Goal: Information Seeking & Learning: Learn about a topic

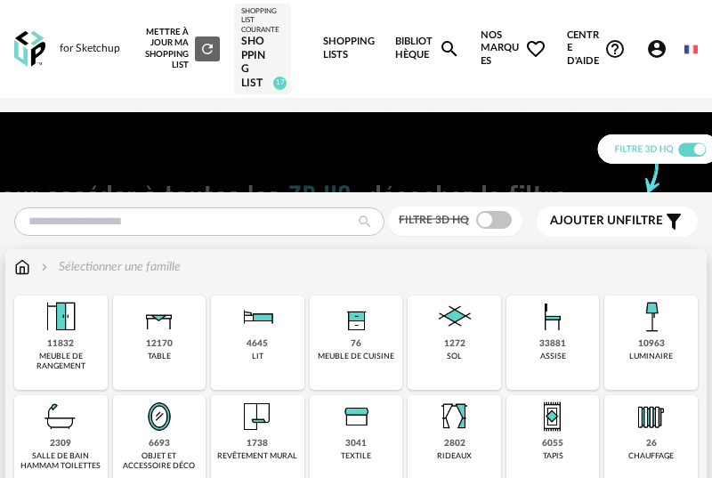
click at [163, 327] on img at bounding box center [159, 316] width 43 height 43
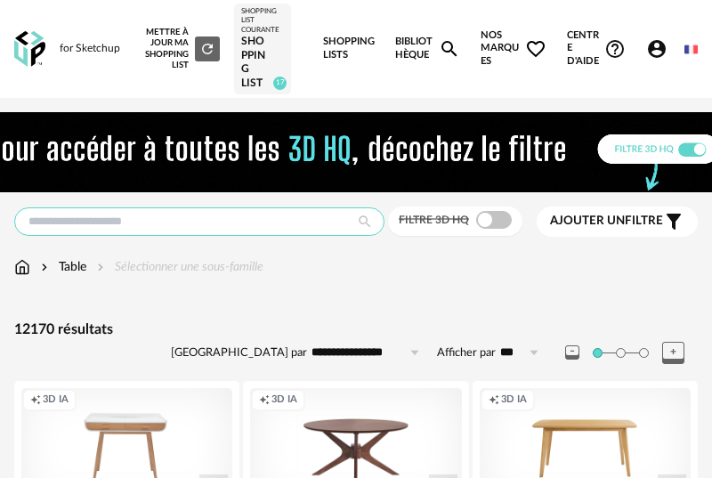
click at [141, 225] on input "text" at bounding box center [199, 221] width 370 height 28
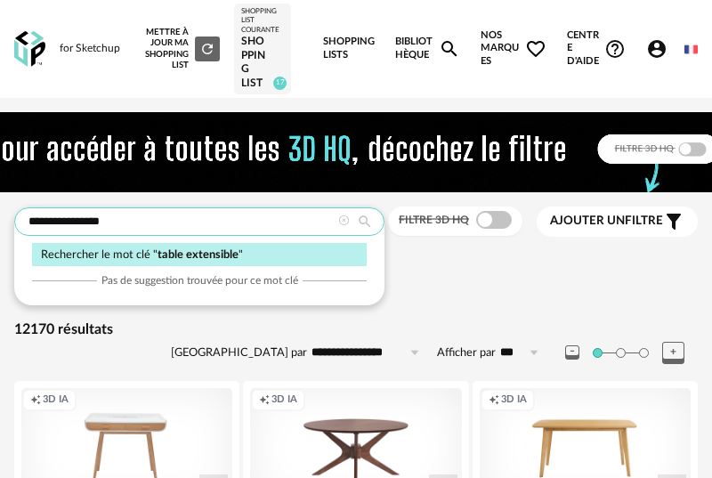
type input "**********"
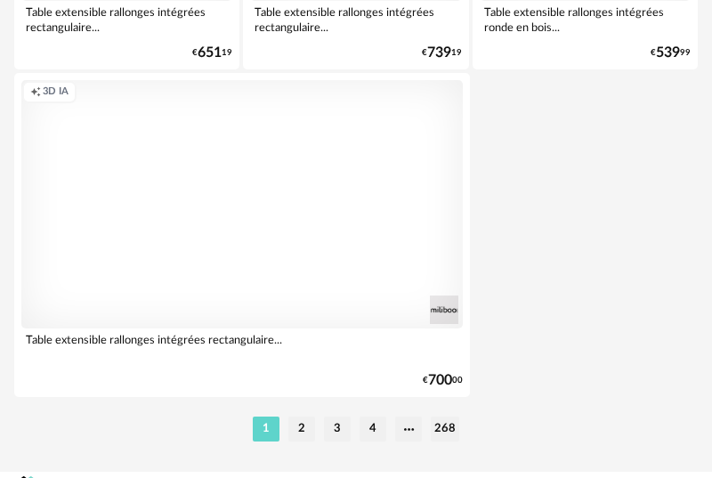
scroll to position [6858, 0]
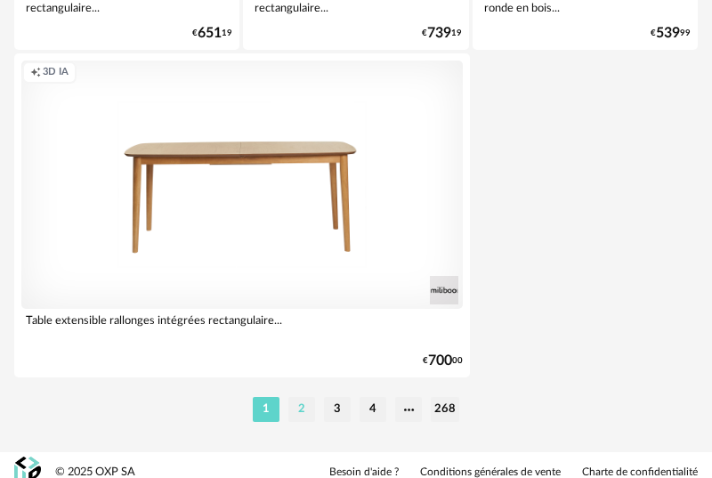
click at [306, 411] on li "2" at bounding box center [301, 409] width 27 height 25
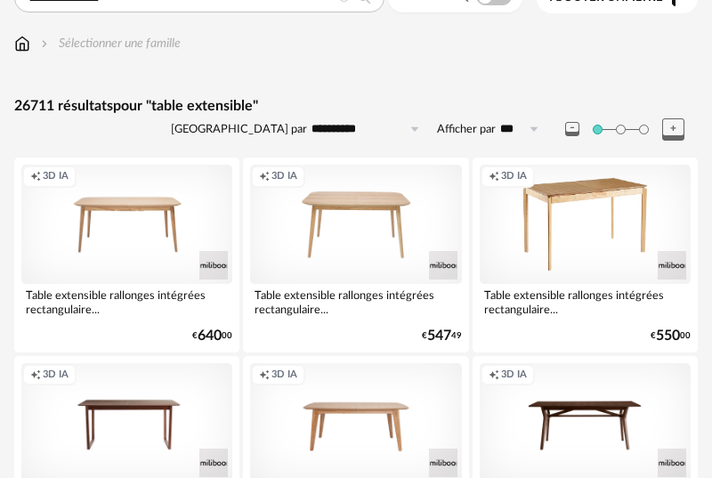
scroll to position [125, 0]
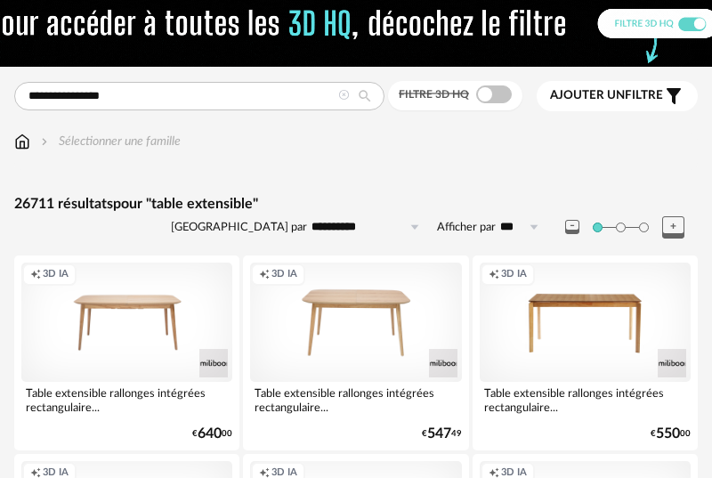
click at [655, 98] on span "Ajouter un filtre" at bounding box center [606, 95] width 113 height 15
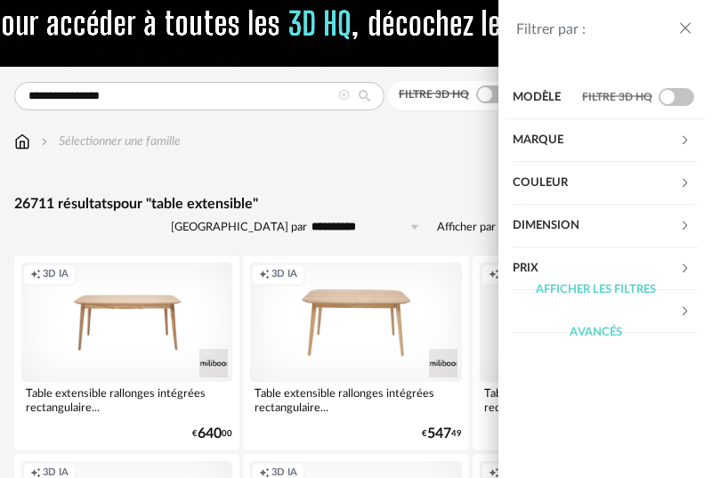
click at [591, 269] on div "Afficher les filtres avancés" at bounding box center [595, 311] width 166 height 85
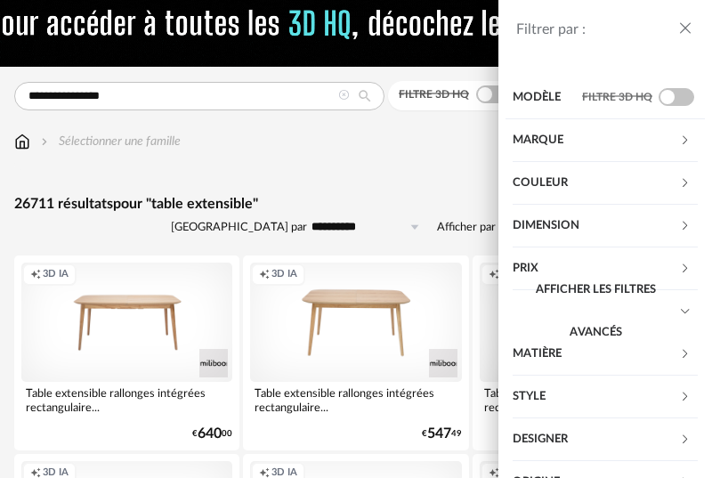
click at [589, 273] on div "Afficher les filtres avancés" at bounding box center [595, 311] width 166 height 85
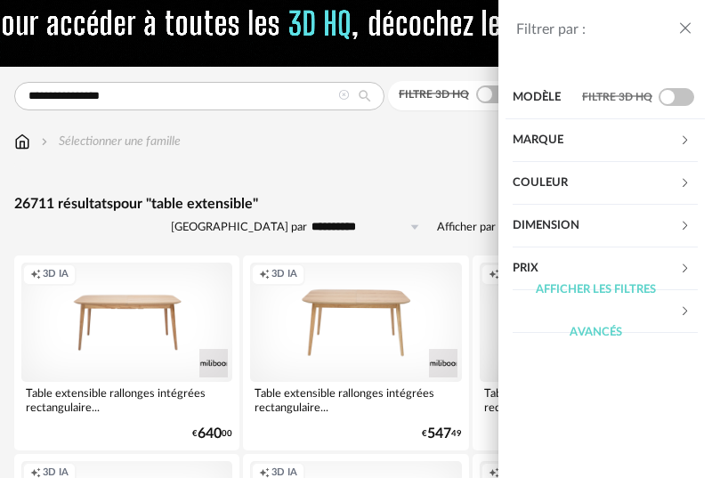
click at [686, 267] on icon at bounding box center [685, 268] width 12 height 12
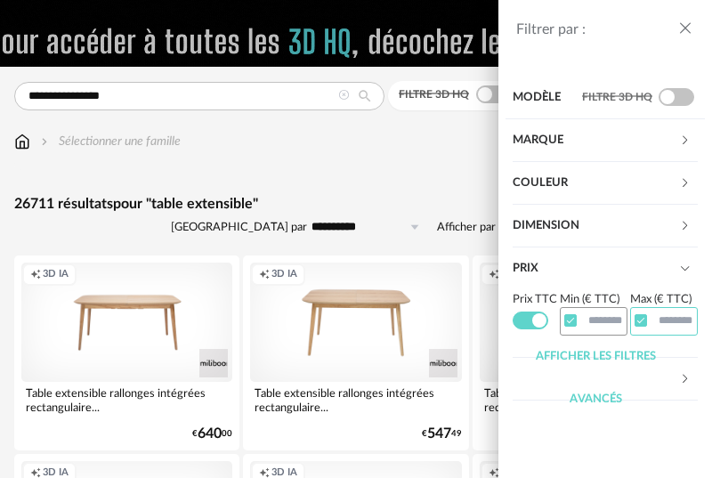
click at [659, 325] on input "text" at bounding box center [664, 321] width 68 height 28
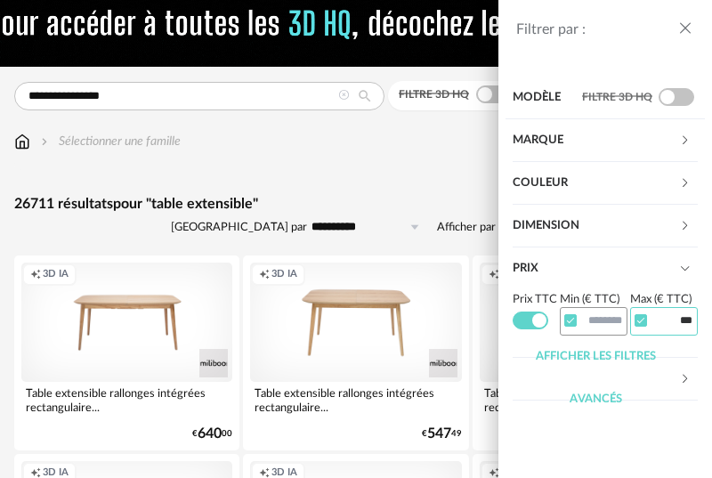
type input "***"
click at [580, 358] on div "Afficher les filtres avancés" at bounding box center [595, 377] width 166 height 85
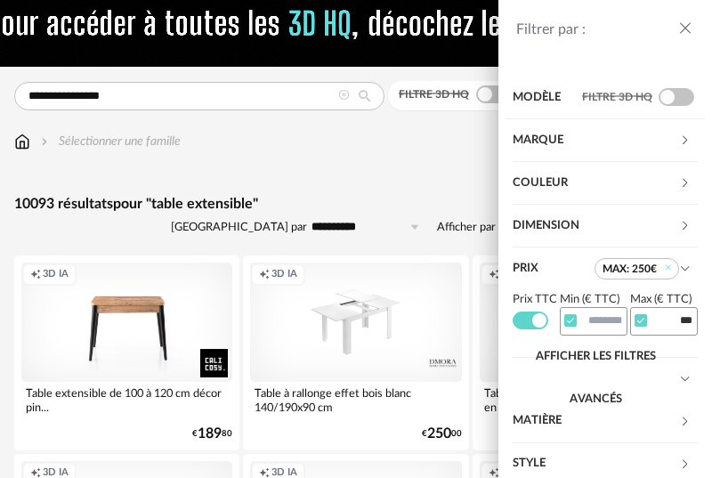
scroll to position [127, 0]
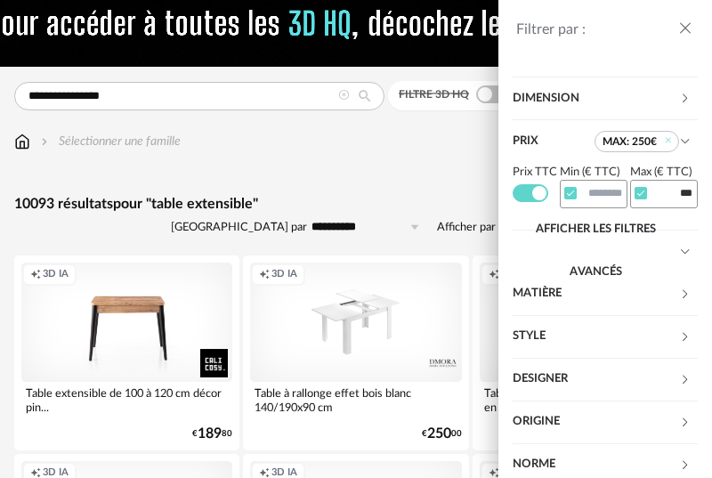
click at [540, 294] on div "Matière" at bounding box center [595, 293] width 166 height 43
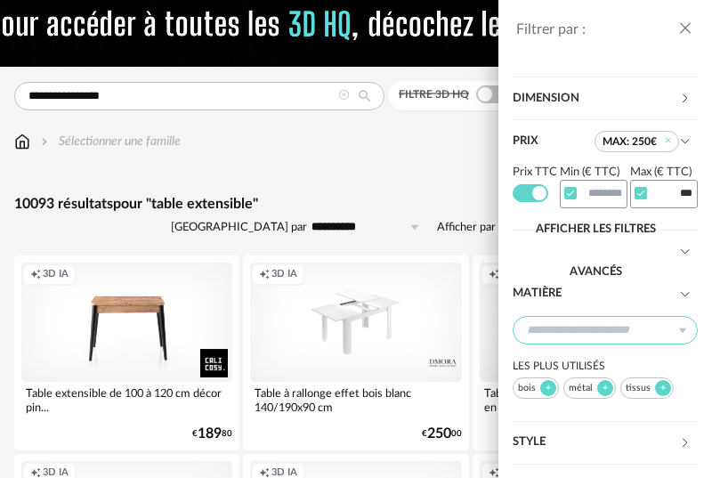
click at [577, 323] on input "text" at bounding box center [604, 330] width 185 height 28
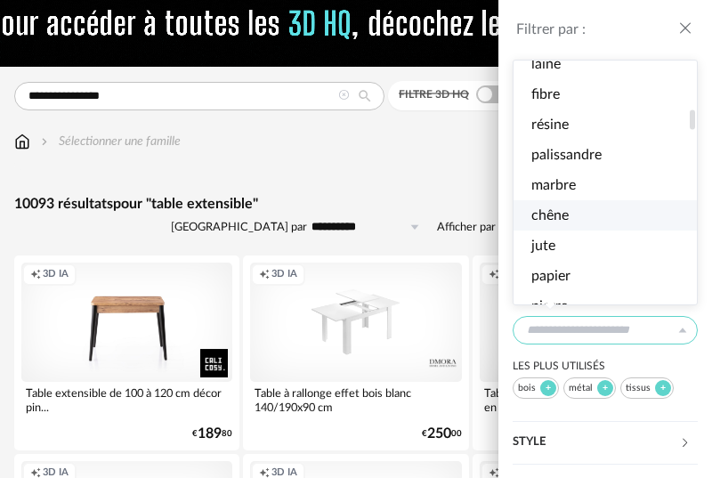
scroll to position [598, 0]
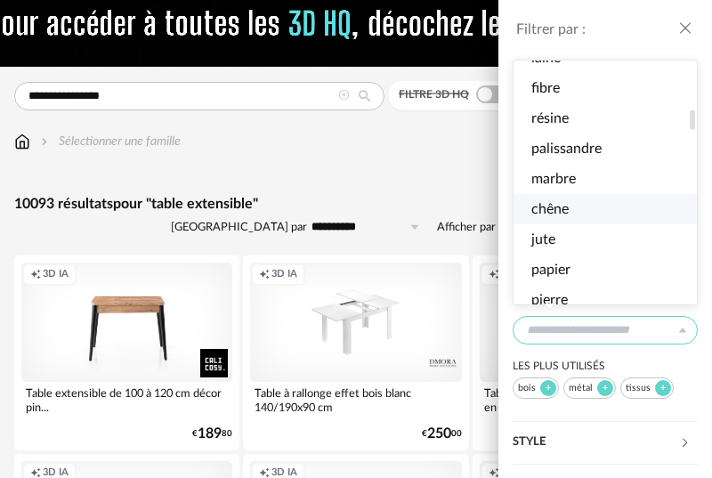
click at [616, 216] on li "chêne" at bounding box center [604, 209] width 183 height 30
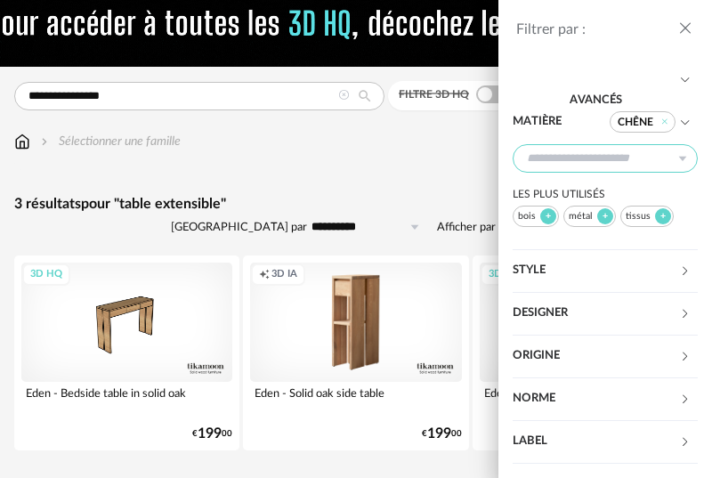
scroll to position [356, 0]
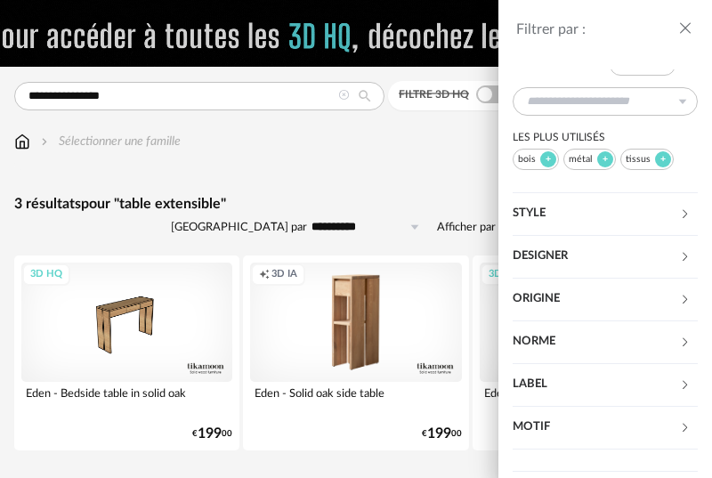
click at [683, 28] on icon "close drawer" at bounding box center [685, 29] width 18 height 18
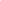
scroll to position [125, 0]
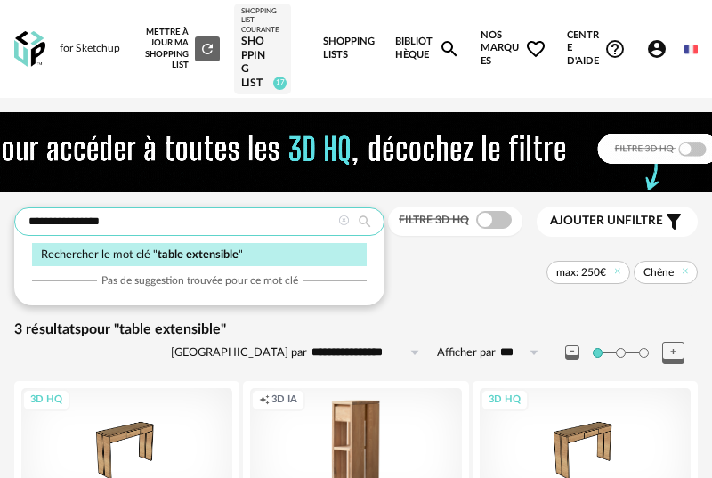
drag, startPoint x: 154, startPoint y: 226, endPoint x: 24, endPoint y: 223, distance: 129.9
click at [24, 223] on input "**********" at bounding box center [199, 221] width 370 height 28
